Goal: Information Seeking & Learning: Check status

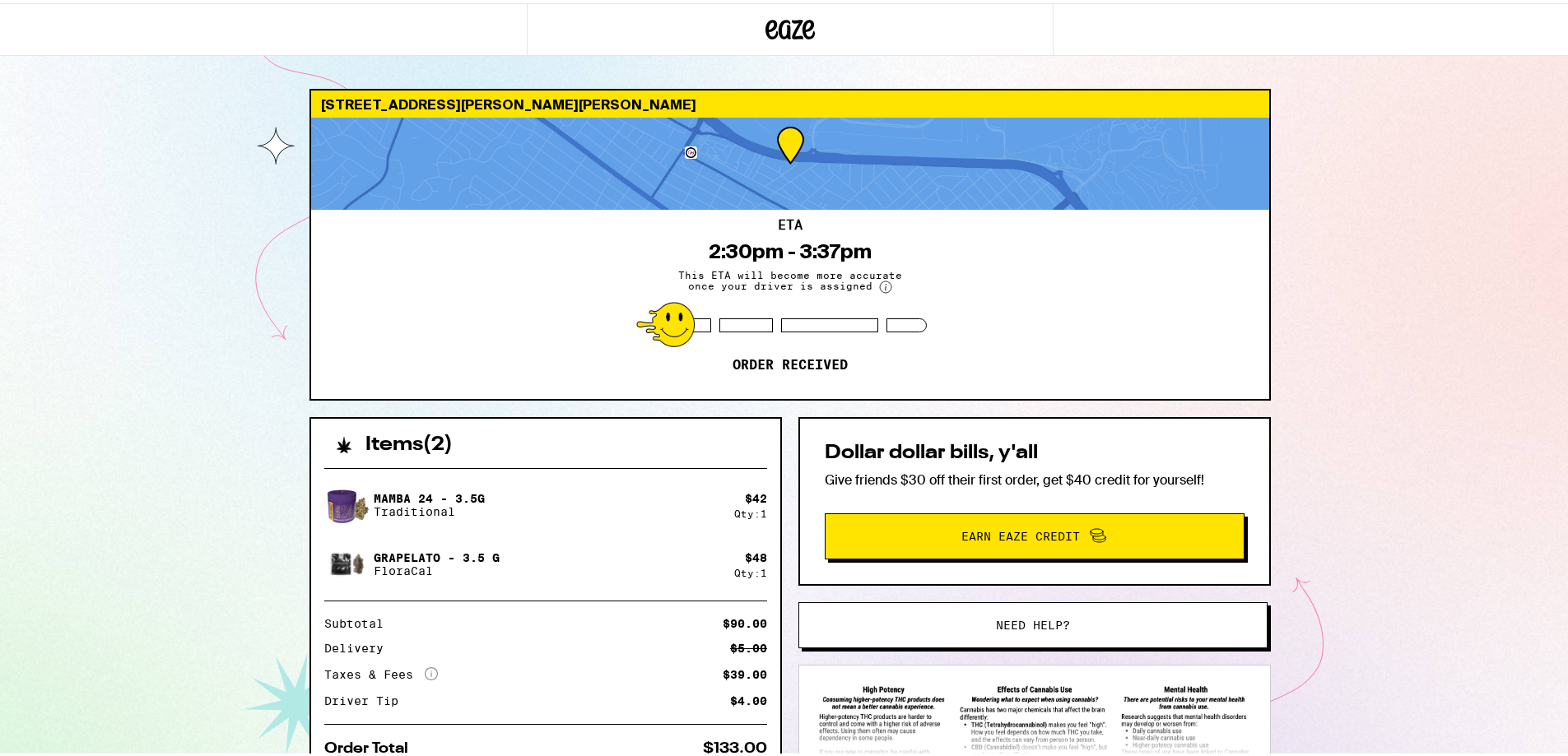
click at [744, 368] on p "Order received" at bounding box center [790, 362] width 116 height 16
click at [847, 251] on div "2:30pm - 3:37pm" at bounding box center [790, 248] width 163 height 23
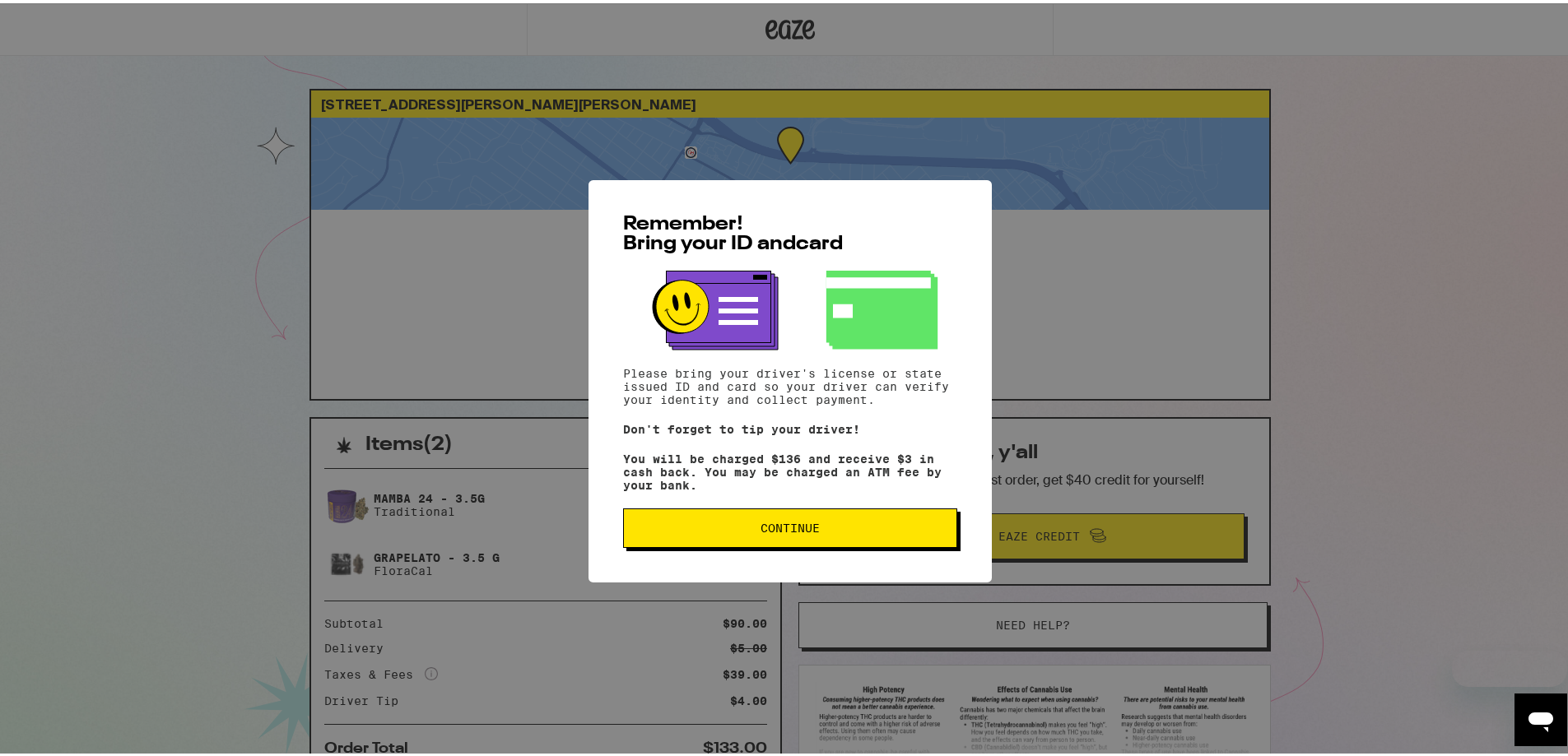
click at [733, 524] on button "Continue" at bounding box center [790, 525] width 334 height 40
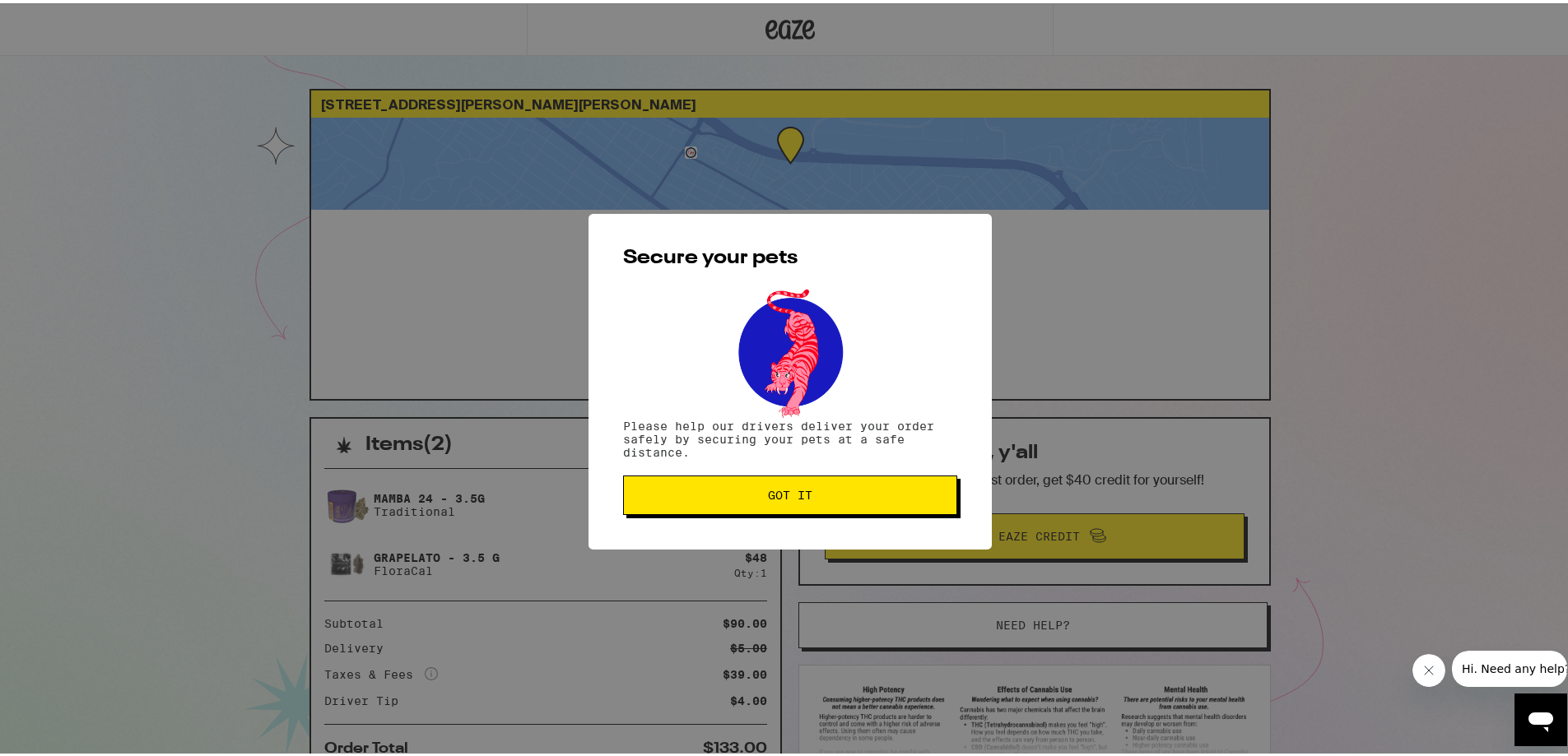
click at [779, 510] on button "Got it" at bounding box center [790, 492] width 334 height 40
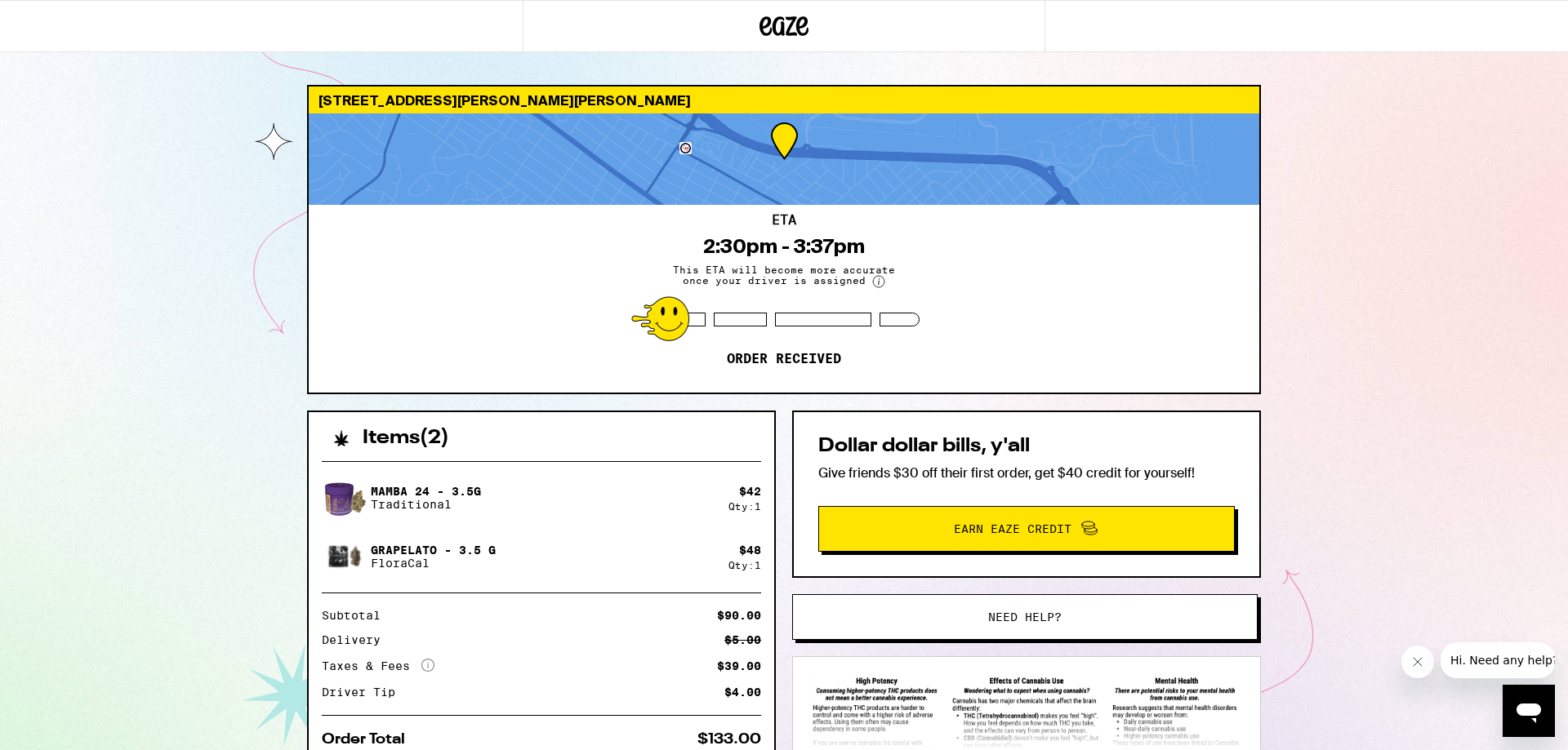
drag, startPoint x: 770, startPoint y: 332, endPoint x: 947, endPoint y: 332, distance: 177.0
click at [773, 332] on div "ETA 2:30pm - 3:37pm This ETA will become more accurate once your driver is assi…" at bounding box center [783, 298] width 951 height 188
